Goal: Information Seeking & Learning: Learn about a topic

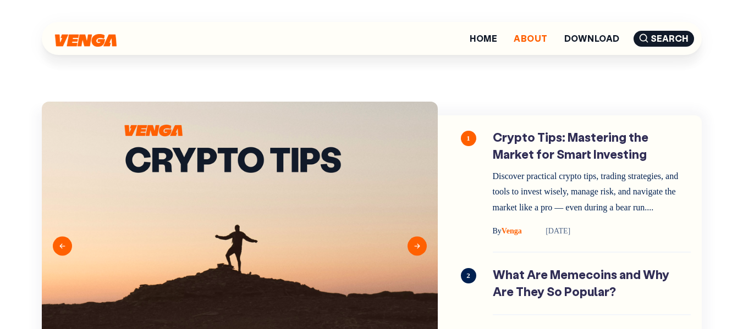
click at [527, 37] on link "About" at bounding box center [530, 38] width 34 height 9
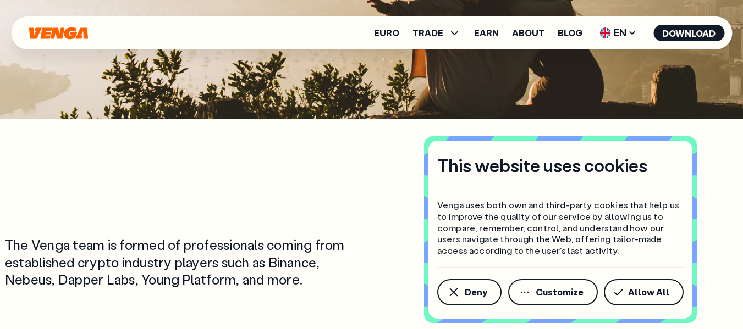
scroll to position [202, 0]
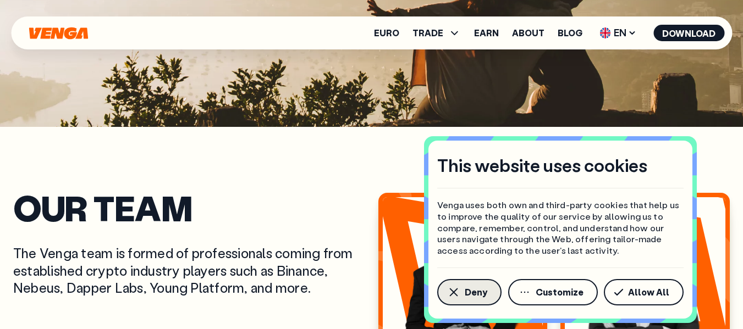
click at [465, 296] on span "Deny" at bounding box center [476, 292] width 23 height 9
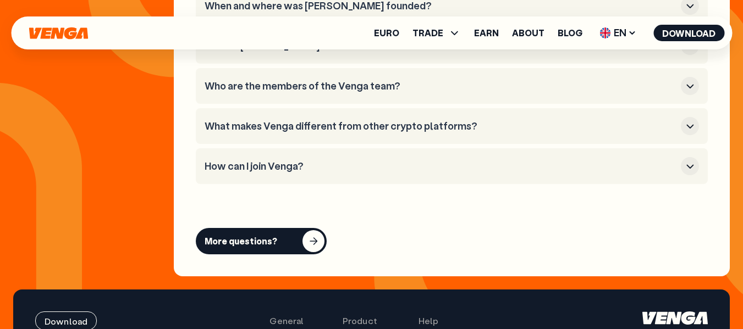
scroll to position [4411, 0]
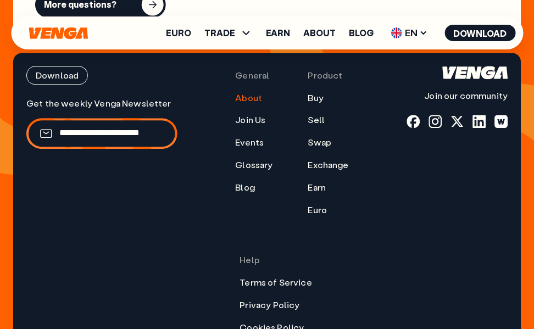
scroll to position [5089, 0]
